Goal: Use online tool/utility: Use online tool/utility

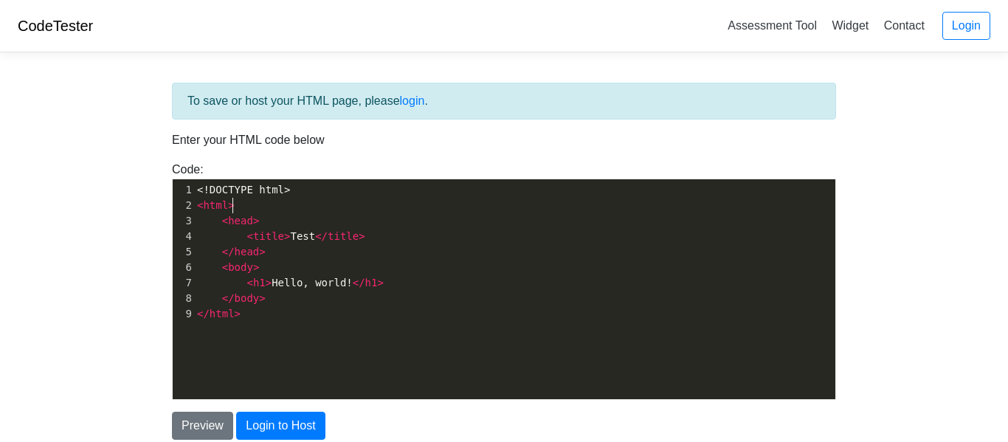
click at [461, 201] on pre "< html >" at bounding box center [514, 205] width 641 height 15
type textarea "<!DOCTYPE html> <html> <head> <title>Test</title> </head> <body> <h1>Hello, wor…"
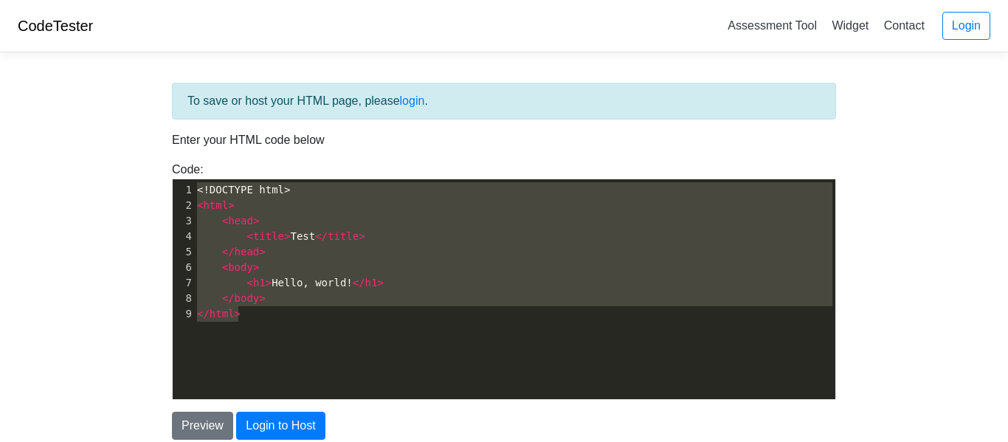
scroll to position [1614, 0]
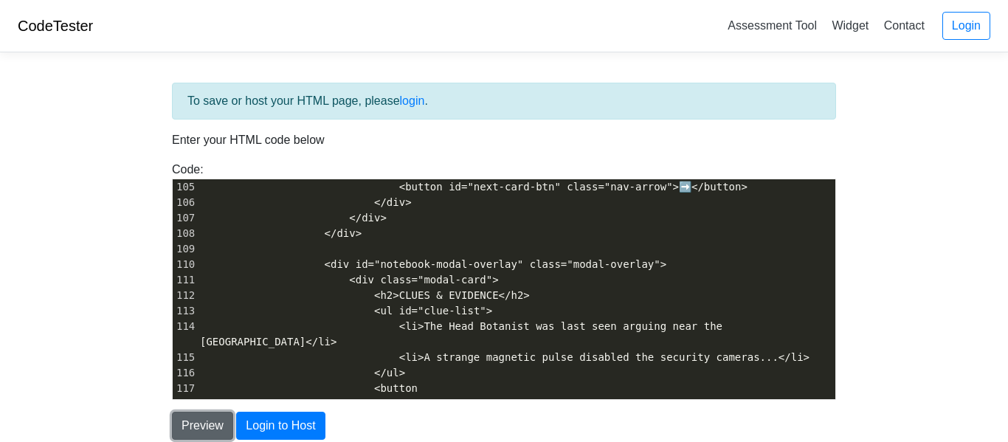
click at [187, 422] on button "Preview" at bounding box center [202, 426] width 61 height 28
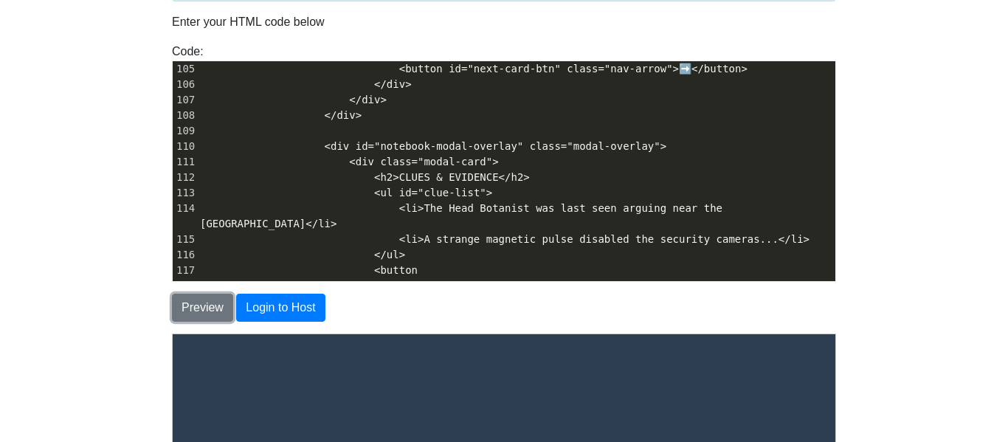
scroll to position [114, 0]
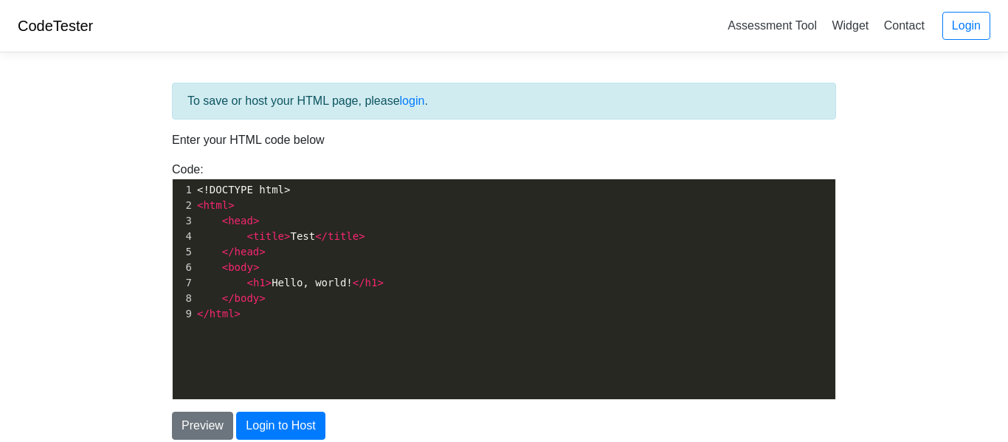
click at [315, 198] on pre "< html >" at bounding box center [514, 205] width 641 height 15
type textarea "<!DOCTYPE html> <html> <head> <title>Test</title> </head> <body> <h1>Hello, wor…"
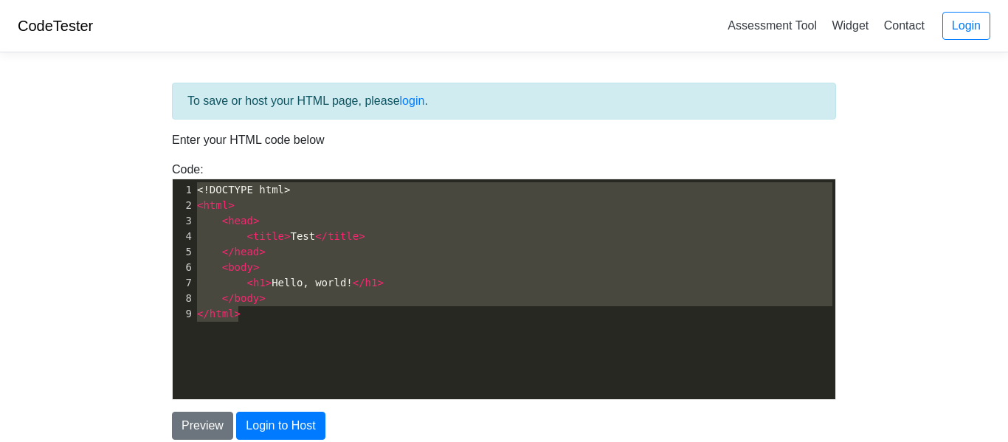
scroll to position [1103, 0]
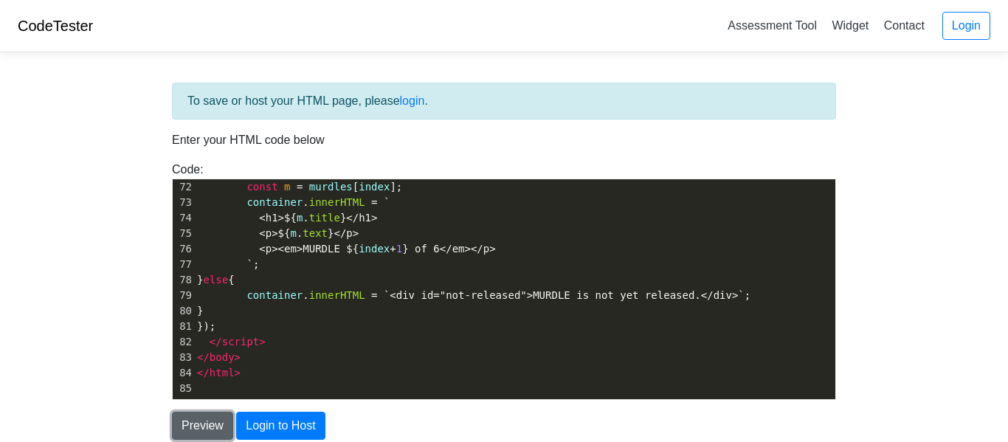
click at [198, 430] on button "Preview" at bounding box center [202, 426] width 61 height 28
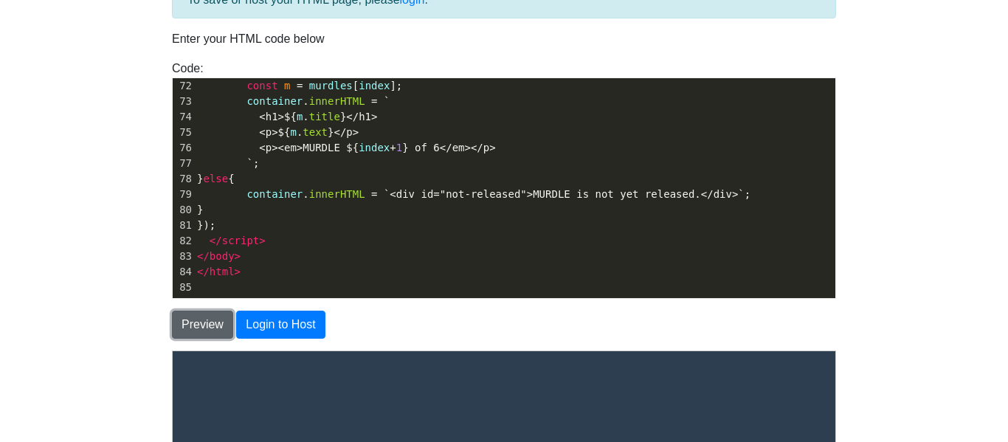
scroll to position [95, 0]
